Goal: Transaction & Acquisition: Download file/media

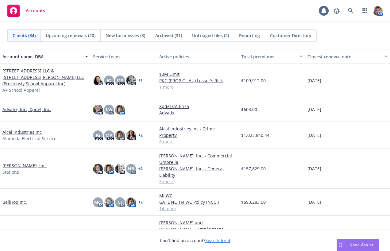
click at [5, 162] on link "[PERSON_NAME], Inc." at bounding box center [24, 165] width 44 height 6
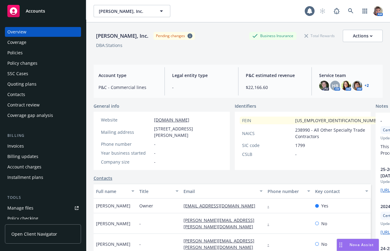
click at [41, 58] on div "Policies" at bounding box center [42, 53] width 71 height 10
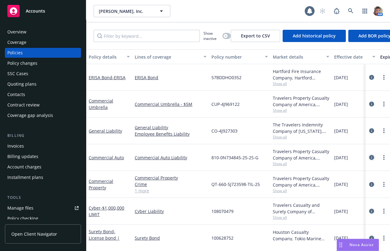
click at [369, 160] on icon "circleInformation" at bounding box center [371, 157] width 5 height 5
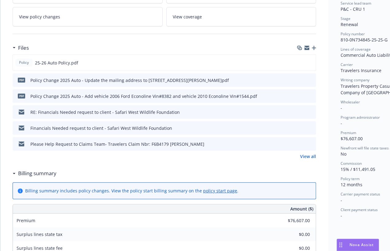
scroll to position [129, 0]
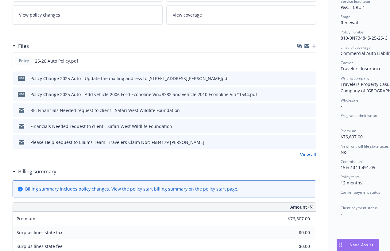
click at [310, 158] on link "View all" at bounding box center [308, 154] width 16 height 6
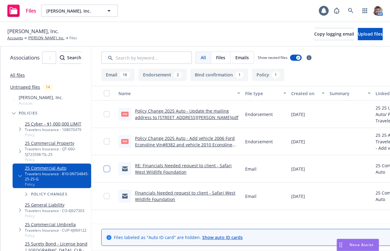
click at [110, 172] on input "checkbox" at bounding box center [107, 169] width 6 height 6
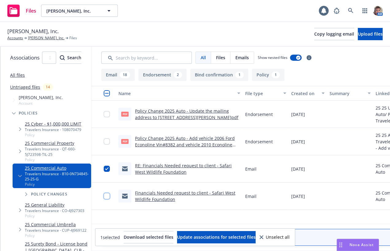
click at [110, 199] on input "checkbox" at bounding box center [107, 196] width 6 height 6
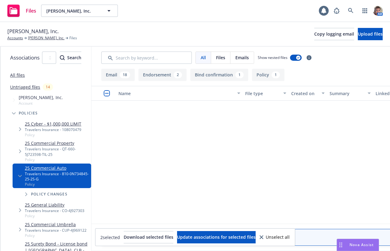
scroll to position [486, 0]
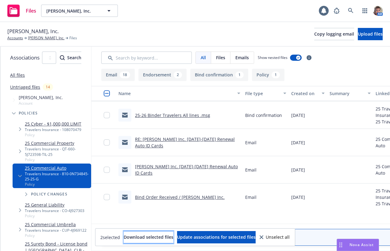
click at [159, 241] on button "Download selected files" at bounding box center [149, 237] width 50 height 12
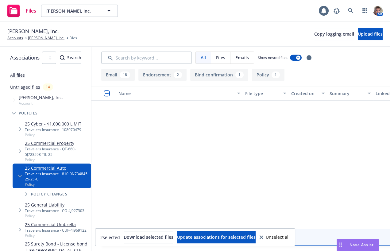
scroll to position [0, 0]
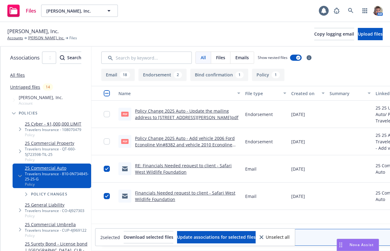
click at [110, 96] on input "checkbox" at bounding box center [107, 93] width 6 height 6
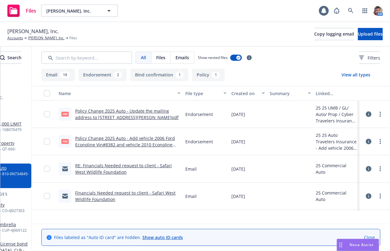
scroll to position [0, 96]
click at [377, 200] on link "more" at bounding box center [380, 195] width 7 height 7
click at [358, 159] on link "Archive" at bounding box center [352, 163] width 61 height 12
click at [369, 175] on div at bounding box center [375, 169] width 18 height 12
click at [377, 172] on link "more" at bounding box center [380, 168] width 7 height 7
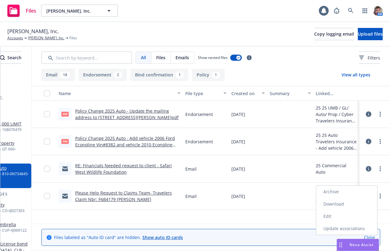
click at [338, 194] on link "Archive" at bounding box center [346, 192] width 61 height 12
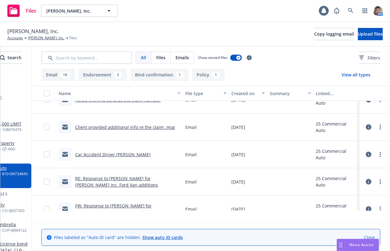
scroll to position [94, 0]
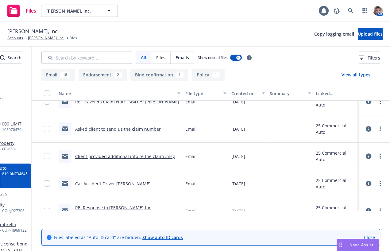
click at [119, 159] on link "Client provided additional info re the claim .msg" at bounding box center [125, 156] width 100 height 6
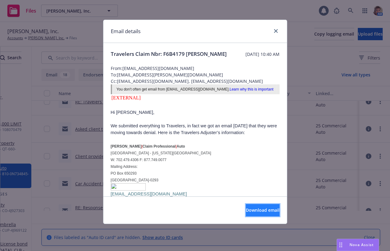
click at [249, 210] on span "Download email" at bounding box center [263, 210] width 34 height 6
click at [308, 84] on div "Email details Travelers Claim Nbr: F6B4179 Don Belardes Wednesday, September 10…" at bounding box center [195, 125] width 390 height 251
click at [275, 30] on link "close" at bounding box center [275, 30] width 7 height 7
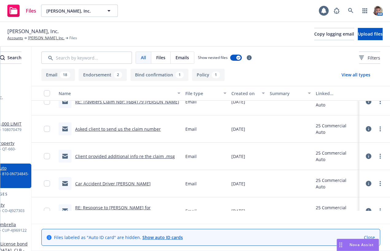
click at [125, 132] on link "Asked client to send us the claim number" at bounding box center [118, 129] width 86 height 6
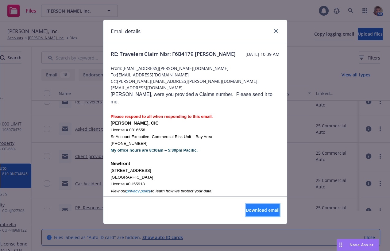
click at [260, 207] on button "Download email" at bounding box center [263, 210] width 34 height 12
click at [84, 111] on div "Email details RE: Travelers Claim Nbr: F6B4179 Don Belardes Wednesday, Septembe…" at bounding box center [195, 125] width 390 height 251
click at [274, 32] on icon "close" at bounding box center [276, 31] width 4 height 4
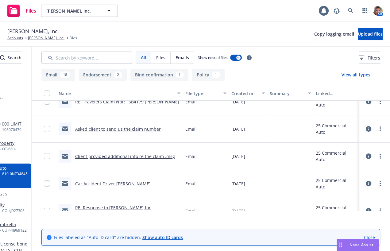
click at [144, 105] on link "RE: Travelers Claim Nbr: F6B4179 [PERSON_NAME]" at bounding box center [127, 102] width 104 height 6
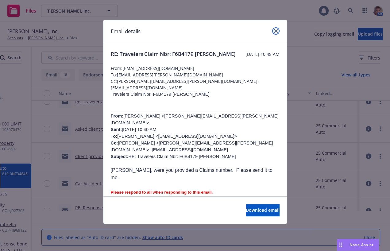
click at [275, 31] on icon "close" at bounding box center [276, 31] width 4 height 4
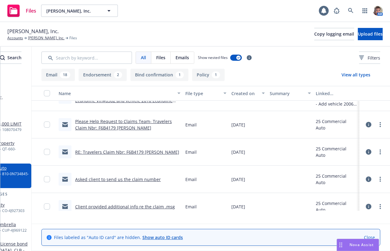
scroll to position [25, 0]
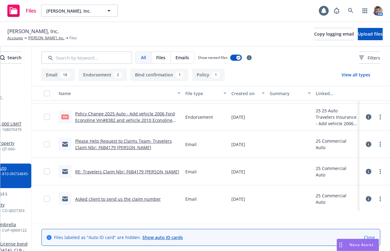
click at [123, 150] on link "Please Help Request to Claims Team- Travelers Claim Nbr: F6B4179 [PERSON_NAME]" at bounding box center [123, 144] width 97 height 12
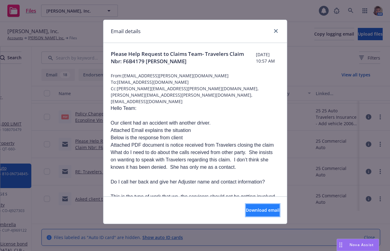
click at [261, 213] on span "Download email" at bounding box center [263, 210] width 34 height 6
click at [274, 32] on icon "close" at bounding box center [276, 31] width 4 height 4
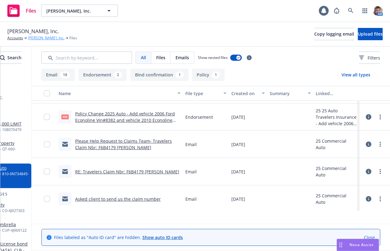
click at [38, 41] on link "[PERSON_NAME], Inc." at bounding box center [46, 38] width 37 height 6
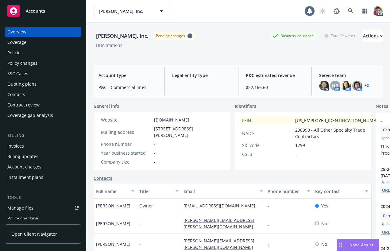
click at [12, 58] on div "Policies" at bounding box center [14, 53] width 15 height 10
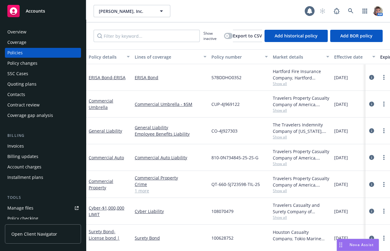
click at [196, 171] on div "Commercial Auto Liability" at bounding box center [170, 157] width 77 height 27
click at [369, 160] on icon "circleInformation" at bounding box center [371, 157] width 5 height 5
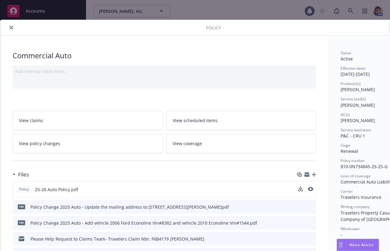
click at [298, 193] on button at bounding box center [300, 189] width 5 height 6
click at [298, 192] on icon "download file" at bounding box center [299, 191] width 5 height 2
click at [8, 27] on button "close" at bounding box center [11, 27] width 7 height 7
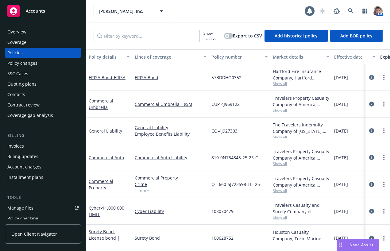
click at [20, 37] on div "Overview" at bounding box center [16, 32] width 19 height 10
